Goal: Check status: Check status

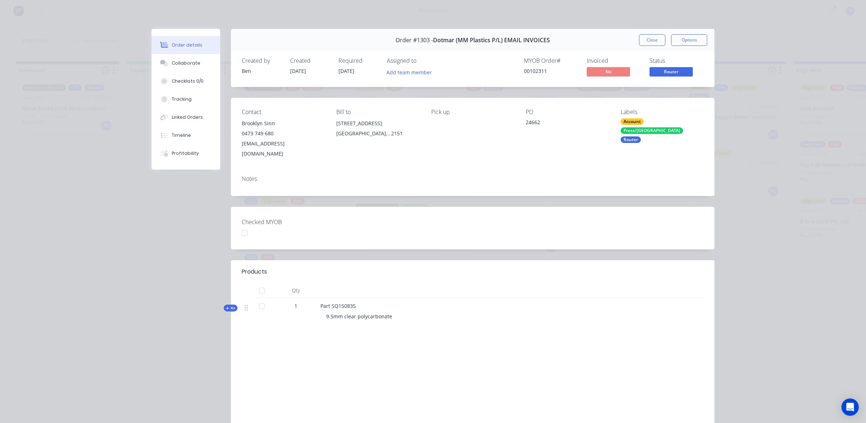
scroll to position [0, 232]
click at [644, 40] on button "Close" at bounding box center [652, 40] width 26 height 12
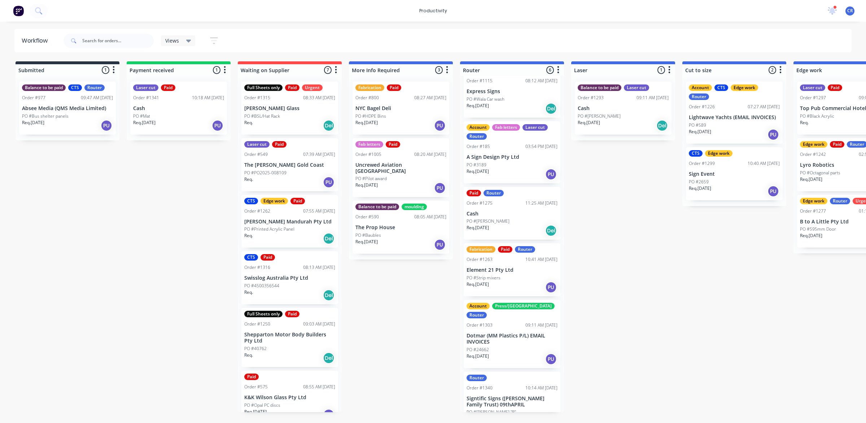
scroll to position [25, 0]
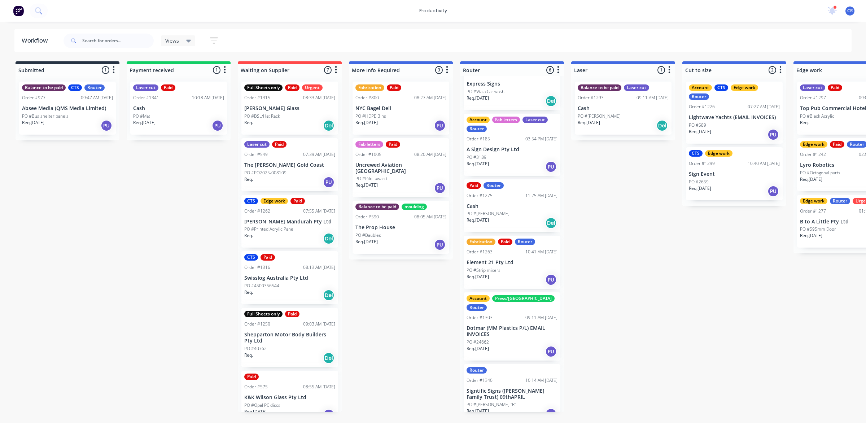
click at [519, 388] on p "Signtific Signs ([PERSON_NAME] Family Trust) 09thAPRIL" at bounding box center [512, 394] width 91 height 12
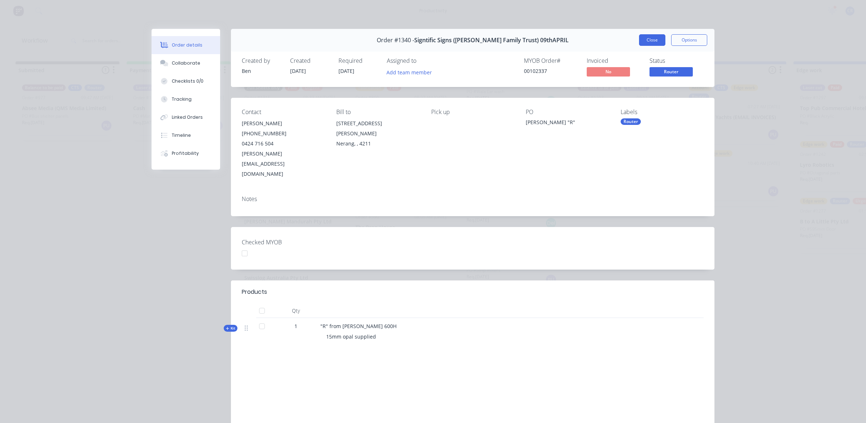
click at [645, 38] on button "Close" at bounding box center [652, 40] width 26 height 12
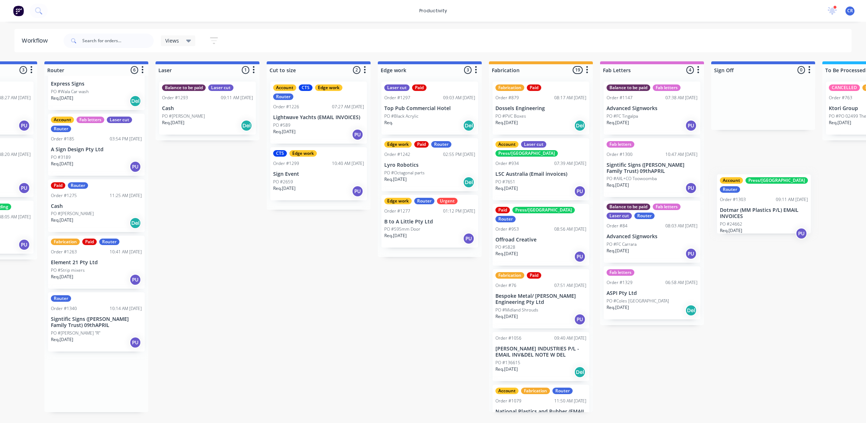
scroll to position [0, 419]
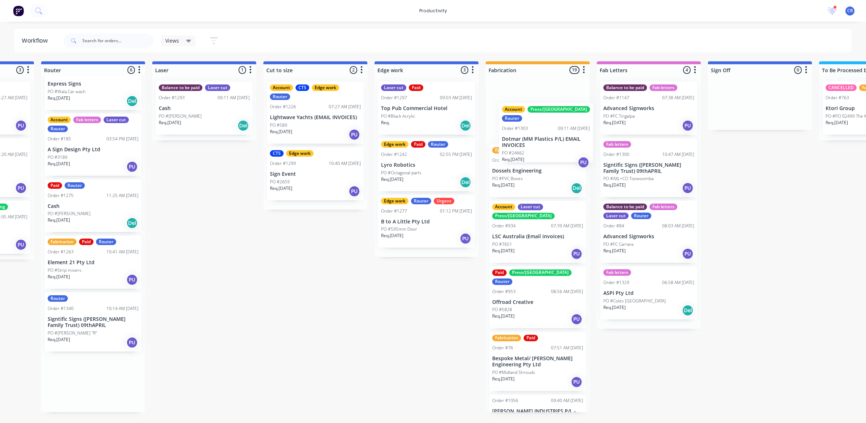
drag, startPoint x: 510, startPoint y: 331, endPoint x: 533, endPoint y: 131, distance: 201.3
click at [534, 131] on div "Submitted 1 Sort By Created date Required date Order number Customer name Most …" at bounding box center [439, 236] width 1727 height 351
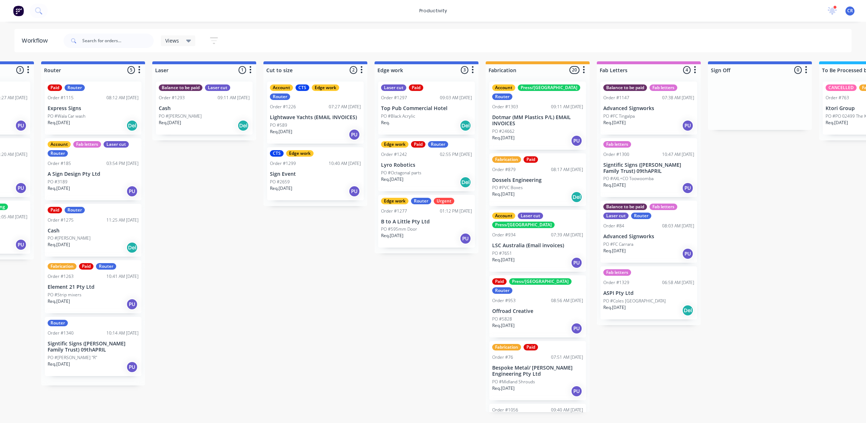
scroll to position [0, 0]
click at [769, 235] on div "Submitted 1 Sort By Created date Required date Order number Customer name Most …" at bounding box center [439, 236] width 1727 height 351
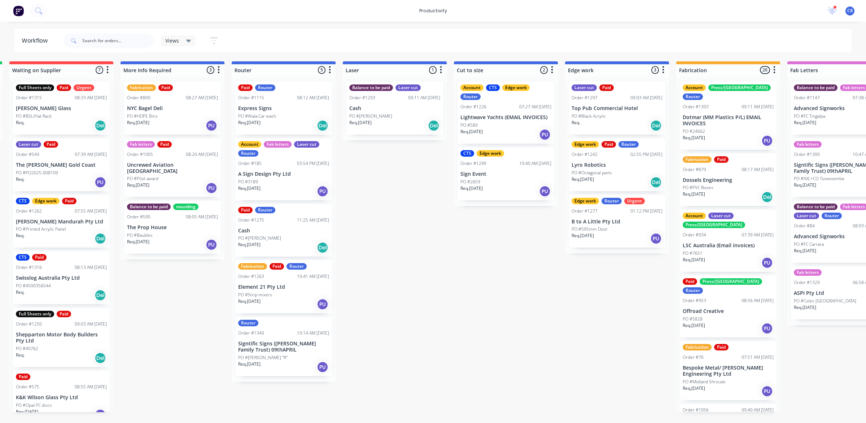
scroll to position [0, 193]
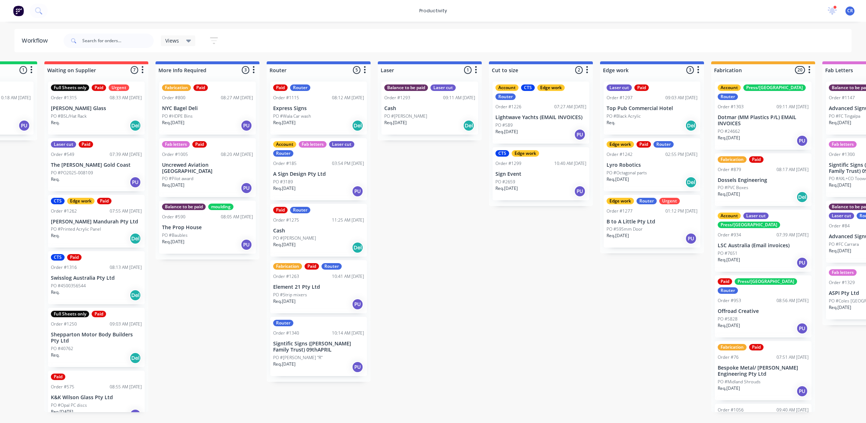
click at [477, 323] on div "Submitted 1 Sort By Created date Required date Order number Customer name Most …" at bounding box center [664, 236] width 1727 height 351
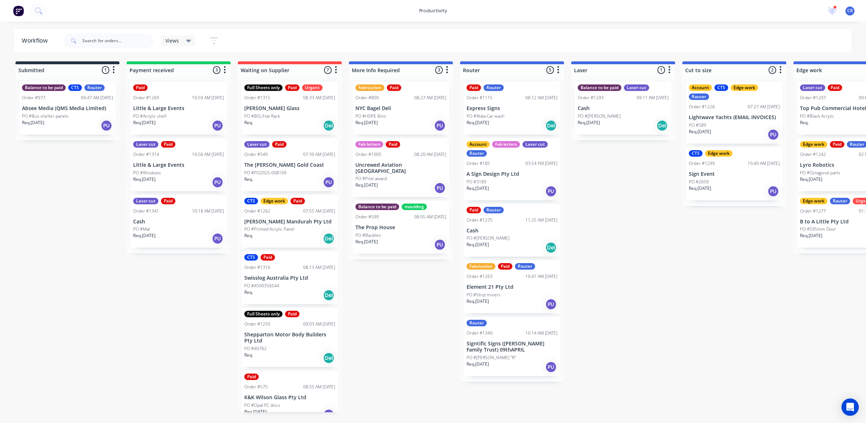
click at [652, 249] on div "Submitted 1 Sort By Created date Required date Order number Customer name Most …" at bounding box center [858, 236] width 1727 height 351
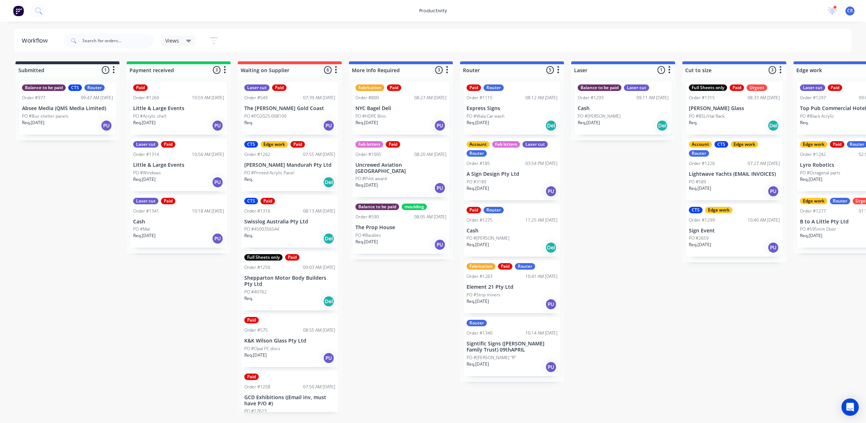
click at [603, 104] on div "Balance to be paid Laser cut Order #1293 09:11 AM 01/09/25 Cash PO #Stuart Req.…" at bounding box center [623, 108] width 97 height 53
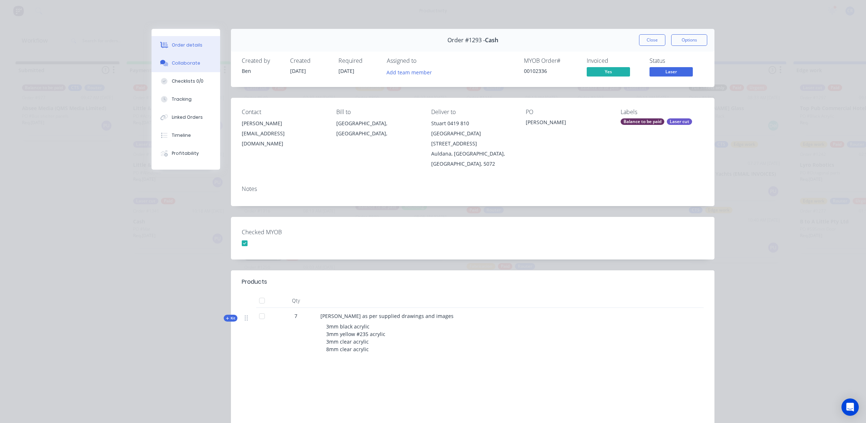
click at [204, 64] on button "Collaborate" at bounding box center [186, 63] width 69 height 18
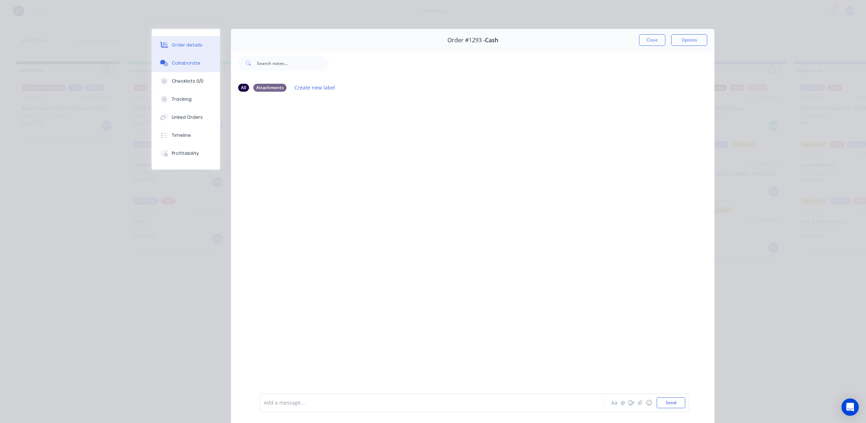
click at [199, 51] on button "Order details" at bounding box center [186, 45] width 69 height 18
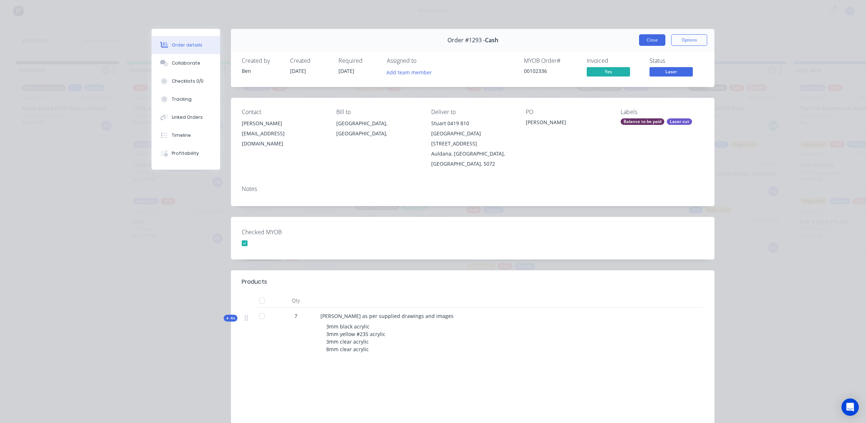
click at [648, 42] on button "Close" at bounding box center [652, 40] width 26 height 12
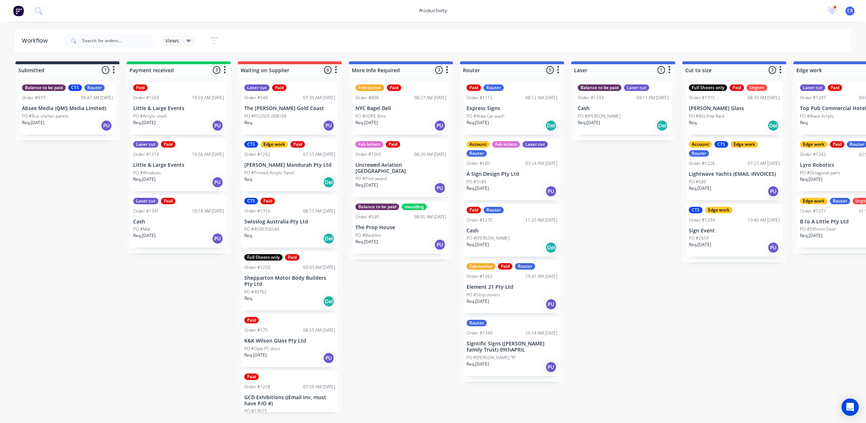
click at [619, 285] on div "Submitted 1 Sort By Created date Required date Order number Customer name Most …" at bounding box center [858, 236] width 1727 height 351
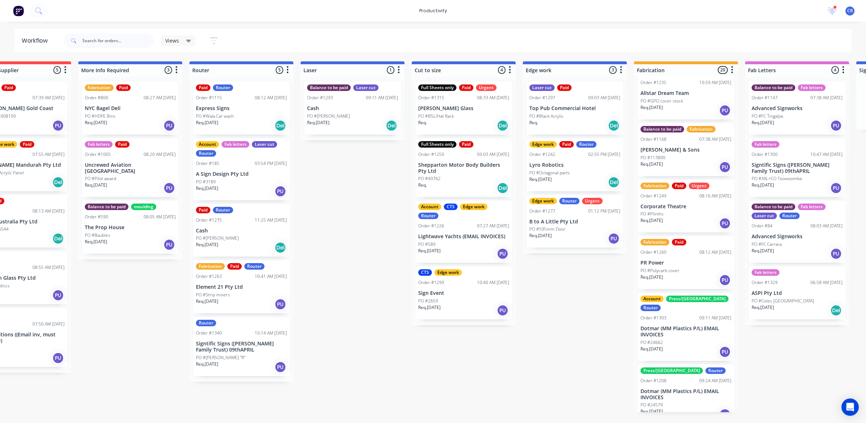
scroll to position [853, 0]
